Goal: Transaction & Acquisition: Register for event/course

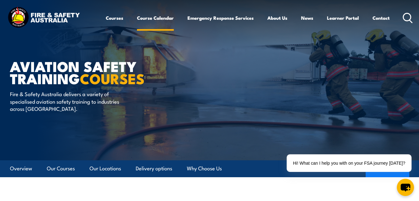
click at [138, 18] on link "Course Calendar" at bounding box center [155, 17] width 37 height 15
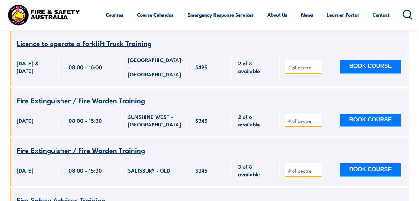
scroll to position [196, 0]
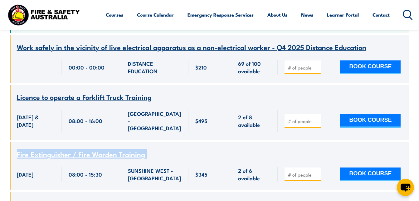
scroll to position [273, 0]
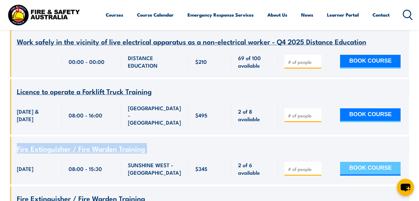
click at [370, 161] on button "BOOK COURSE" at bounding box center [370, 168] width 61 height 14
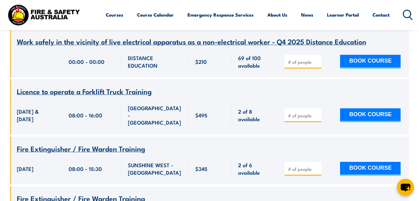
click at [290, 166] on input "number" at bounding box center [303, 169] width 31 height 6
type input "2"
click at [368, 161] on button "BOOK COURSE" at bounding box center [370, 168] width 61 height 14
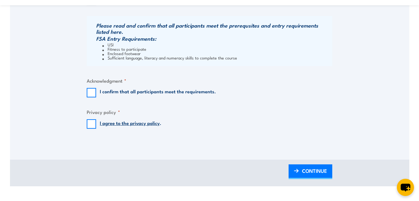
scroll to position [512, 0]
click at [316, 172] on span "CONTINUE" at bounding box center [314, 169] width 25 height 17
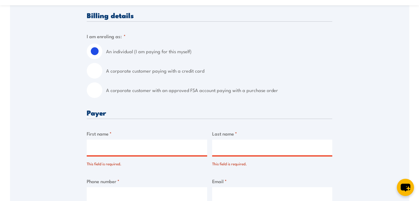
scroll to position [63, 0]
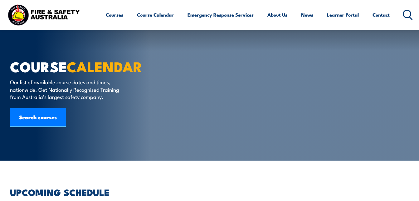
scroll to position [273, 0]
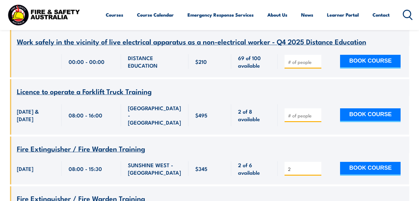
click at [297, 166] on input "2" at bounding box center [303, 169] width 31 height 6
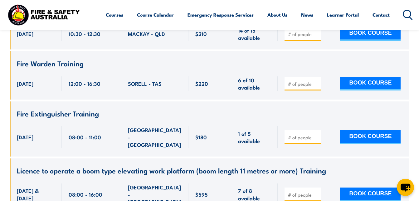
scroll to position [1297, 0]
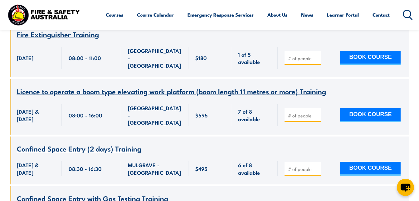
click at [358, 24] on div "Courses Course Calendar Emergency Response Services Services Overview Emergency…" at bounding box center [260, 14] width 308 height 25
click at [321, 9] on ul "Courses Course Calendar Emergency Response Services Services Overview Emergency…" at bounding box center [248, 14] width 284 height 15
